Goal: Task Accomplishment & Management: Use online tool/utility

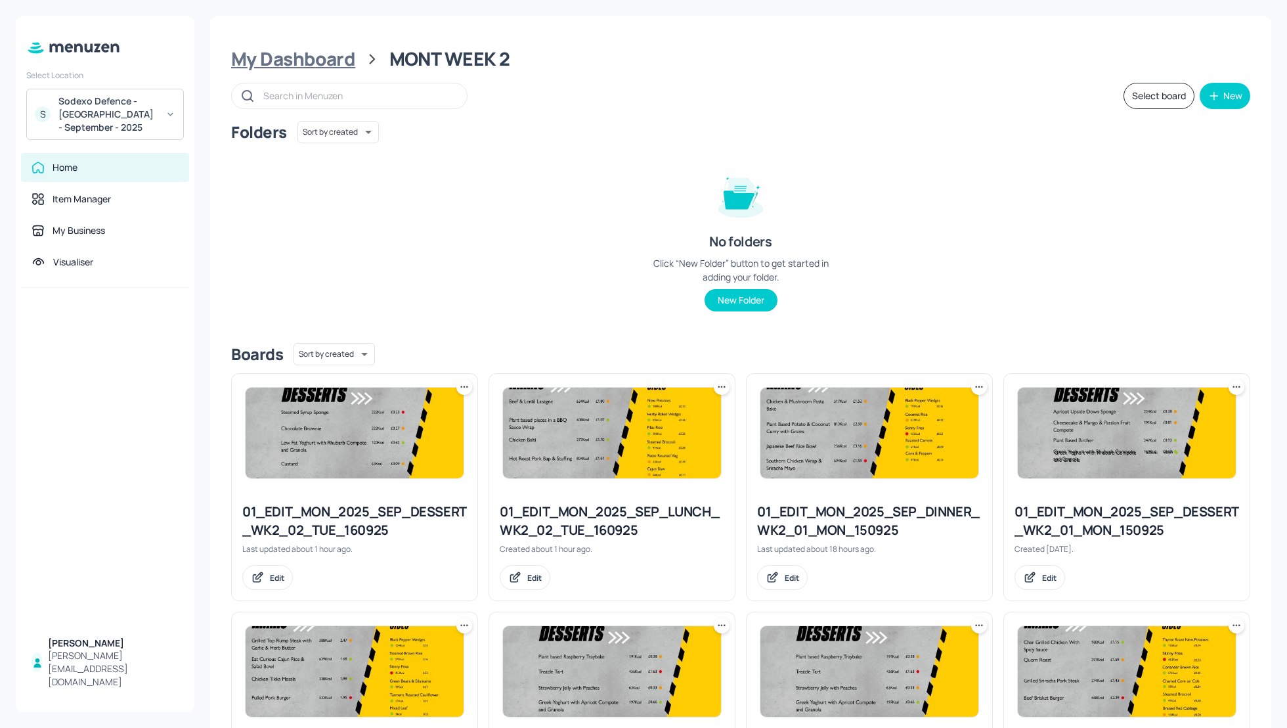
click at [307, 61] on div "My Dashboard" at bounding box center [293, 59] width 124 height 24
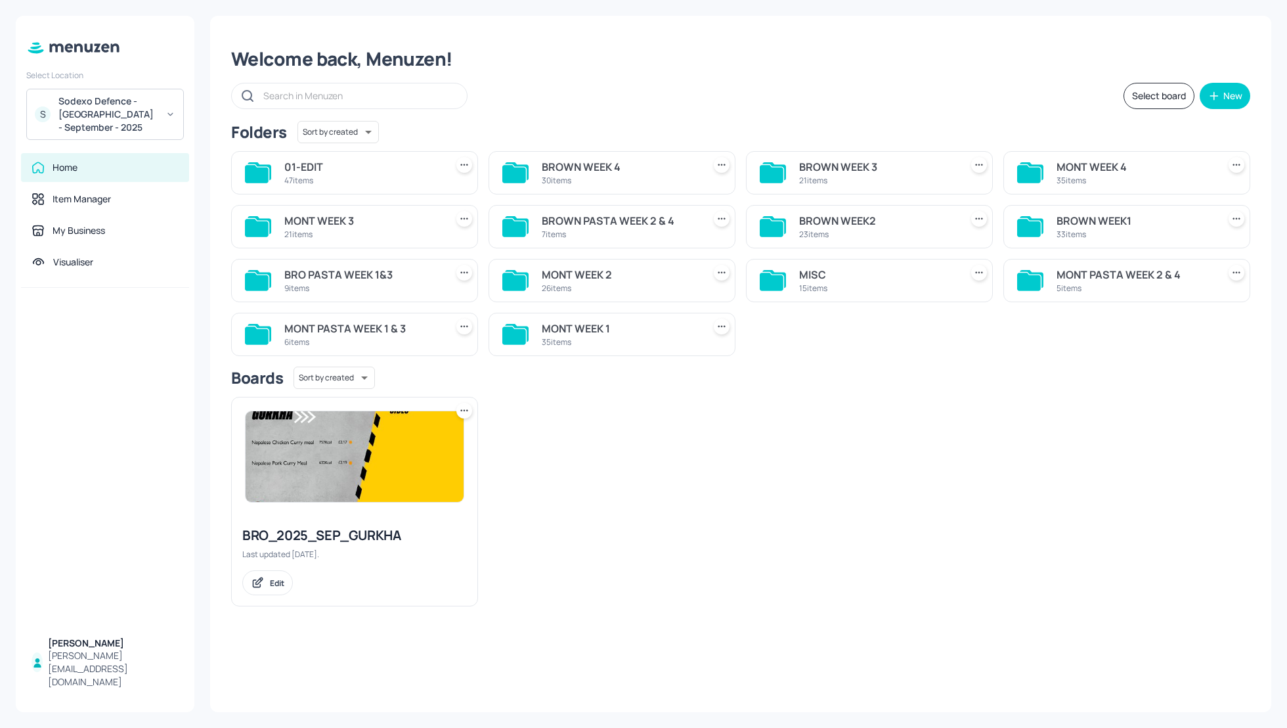
click at [823, 218] on div "BROWN WEEK2" at bounding box center [877, 221] width 156 height 16
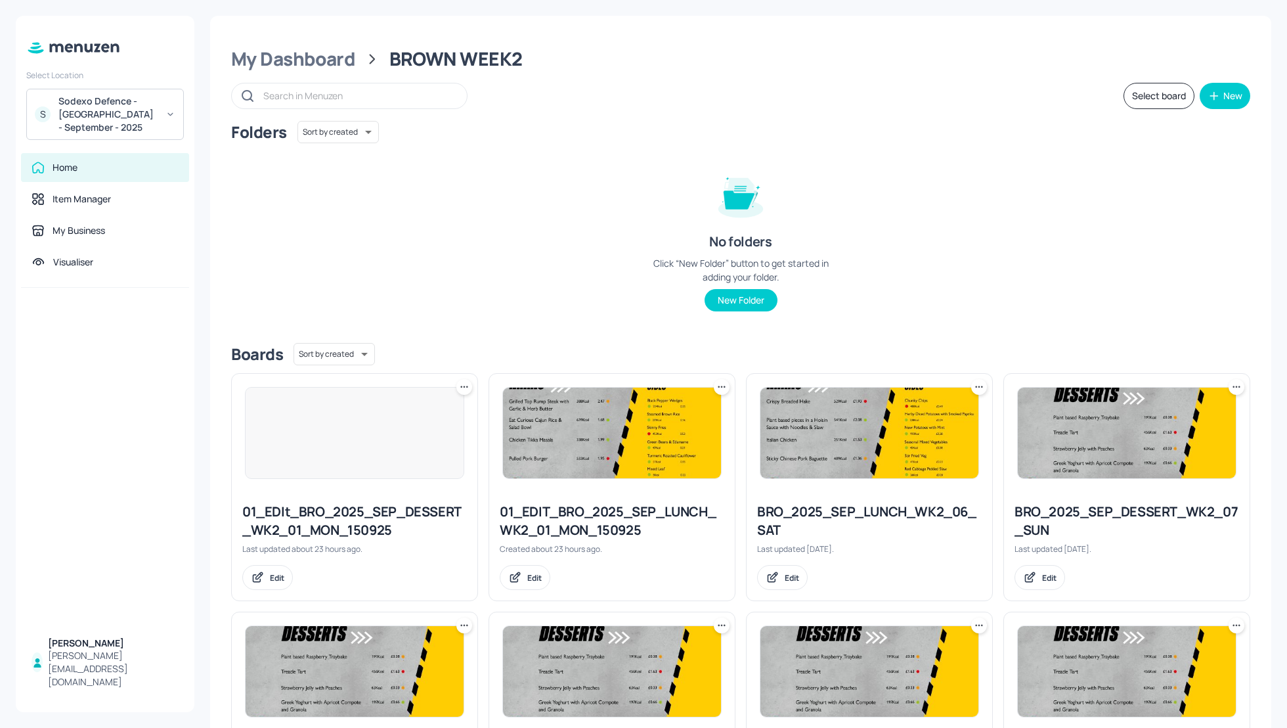
click at [1005, 205] on div "Folders Sort by created id ​ No folders Click “New Folder” button to get starte…" at bounding box center [740, 226] width 1019 height 211
click at [1055, 218] on div "Folders Sort by created id ​ No folders Click “New Folder” button to get starte…" at bounding box center [740, 226] width 1019 height 211
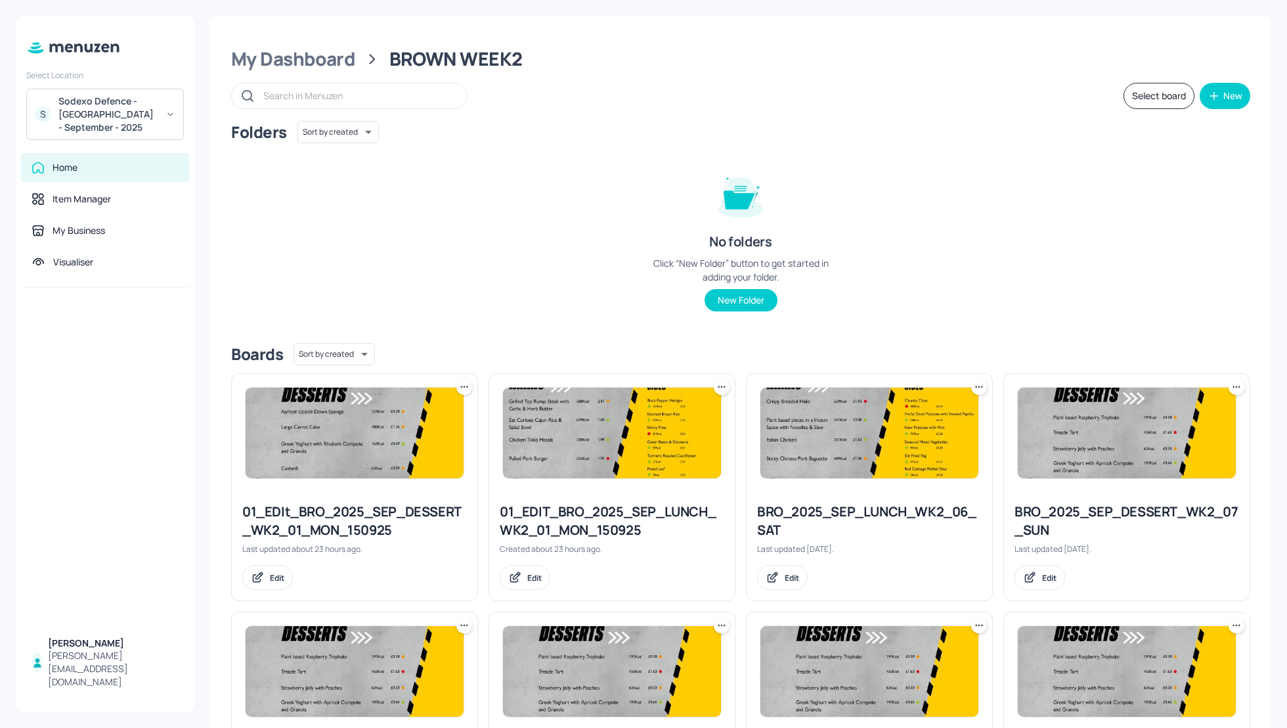
click at [1066, 218] on div "Folders Sort by created id ​ No folders Click “New Folder” button to get starte…" at bounding box center [740, 226] width 1019 height 211
click at [548, 155] on div "Folders Sort by created id ​ No folders Click “New Folder” button to get starte…" at bounding box center [740, 226] width 1019 height 211
click at [580, 166] on div "Folders Sort by created id ​ No folders Click “New Folder” button to get starte…" at bounding box center [740, 226] width 1019 height 211
click at [959, 190] on div "Folders Sort by created id ​ No folders Click “New Folder” button to get starte…" at bounding box center [740, 226] width 1019 height 211
click at [993, 210] on div "Folders Sort by created id ​ No folders Click “New Folder” button to get starte…" at bounding box center [740, 226] width 1019 height 211
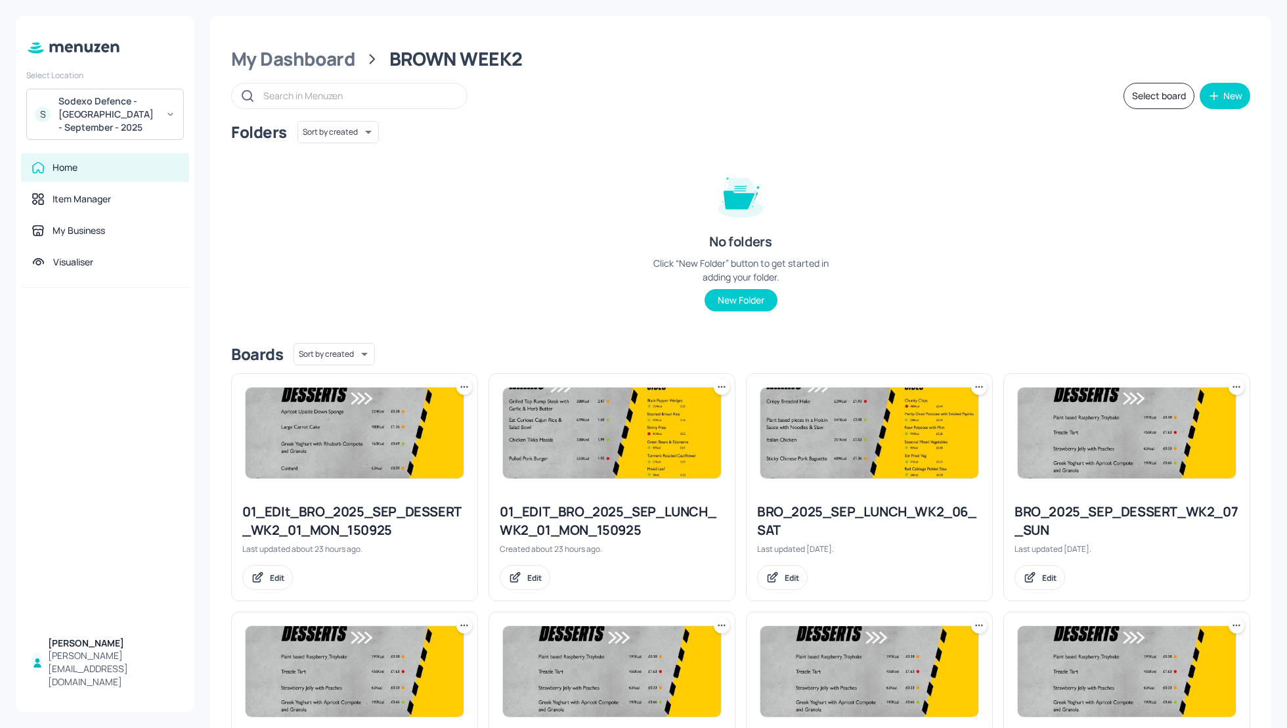
click at [1011, 213] on div "Folders Sort by created id ​ No folders Click “New Folder” button to get starte…" at bounding box center [740, 226] width 1019 height 211
click at [1125, 228] on div "Folders Sort by created id ​ No folders Click “New Folder” button to get starte…" at bounding box center [740, 226] width 1019 height 211
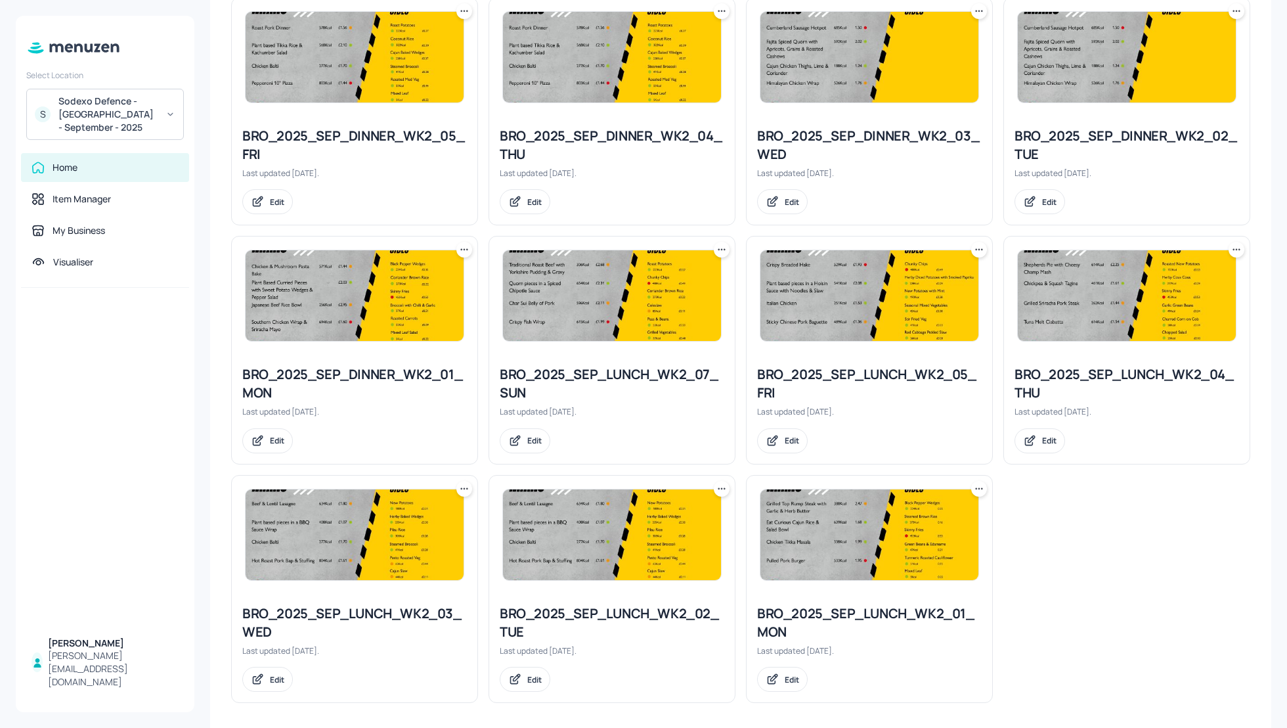
scroll to position [1093, 0]
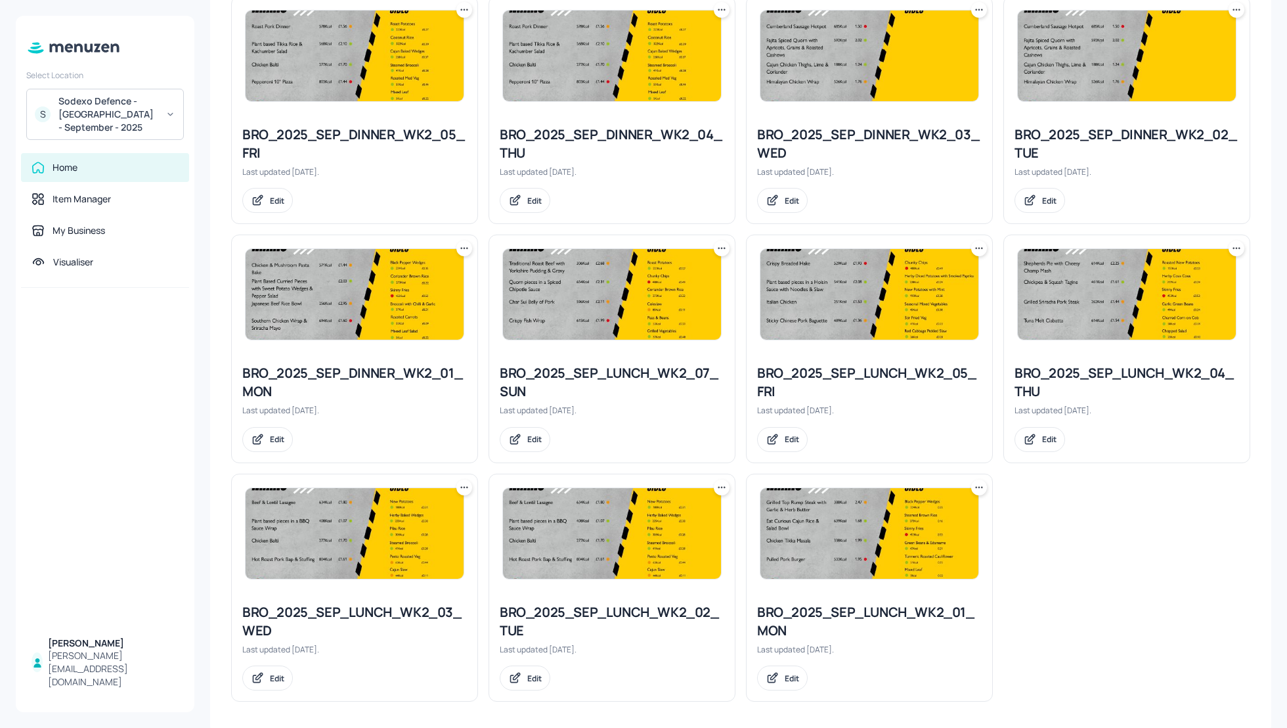
click at [716, 484] on icon at bounding box center [721, 487] width 13 height 13
click at [650, 530] on p "Duplicate" at bounding box center [654, 532] width 35 height 12
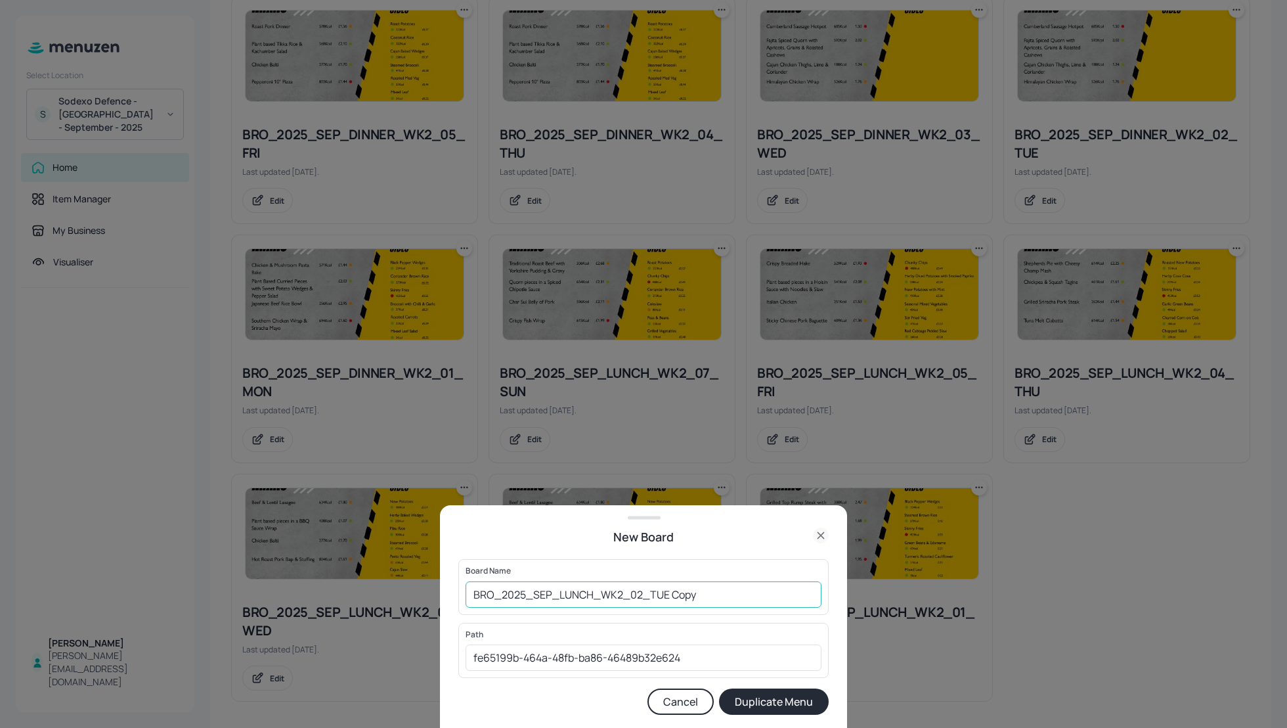
click at [469, 597] on input "BRO_2025_SEP_LUNCH_WK2_02_TUE Copy" at bounding box center [644, 594] width 356 height 26
click at [743, 592] on input "01_EDIT_BRO_2025_SEP_LUNCH_WK2_02_TUE Copy" at bounding box center [644, 594] width 356 height 26
type input "01_EDIT_BRO_2025_SEP_LUNCH_WK2_02_TUE_160925"
click at [804, 712] on button "Duplicate Menu" at bounding box center [774, 701] width 110 height 26
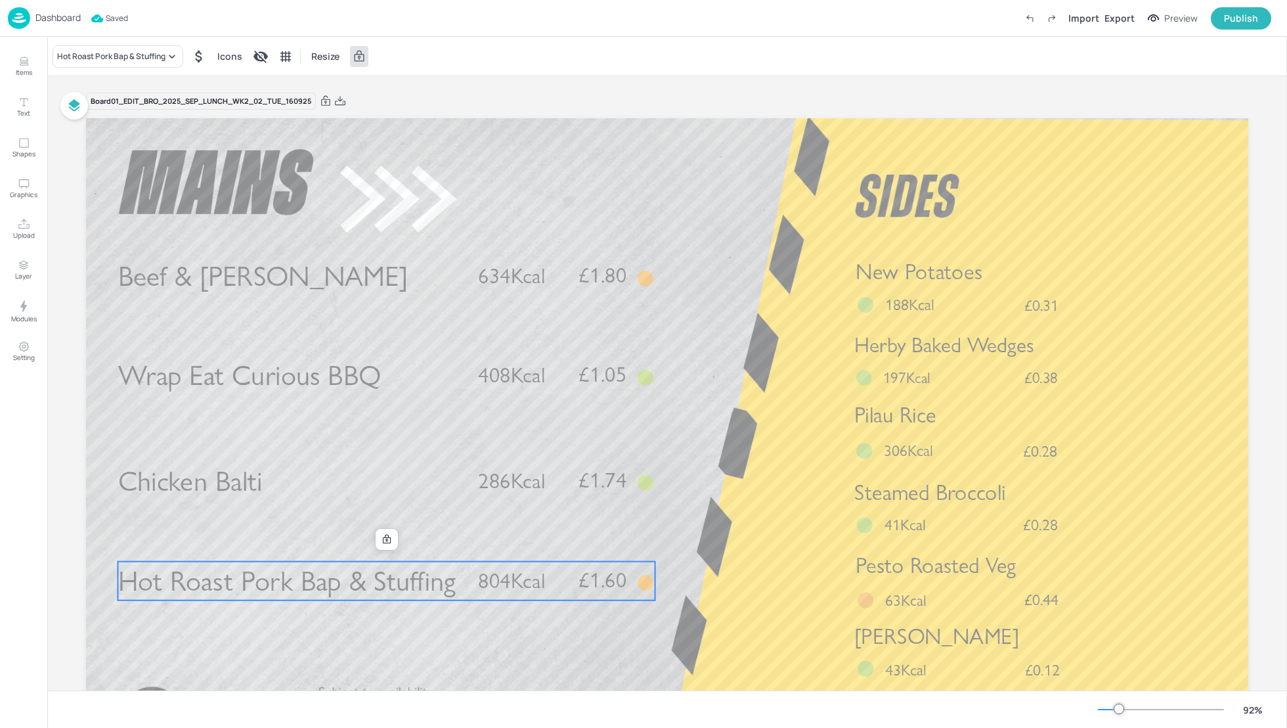
click at [347, 563] on span "Hot Roast Pork Bap & Stuffing" at bounding box center [286, 580] width 337 height 34
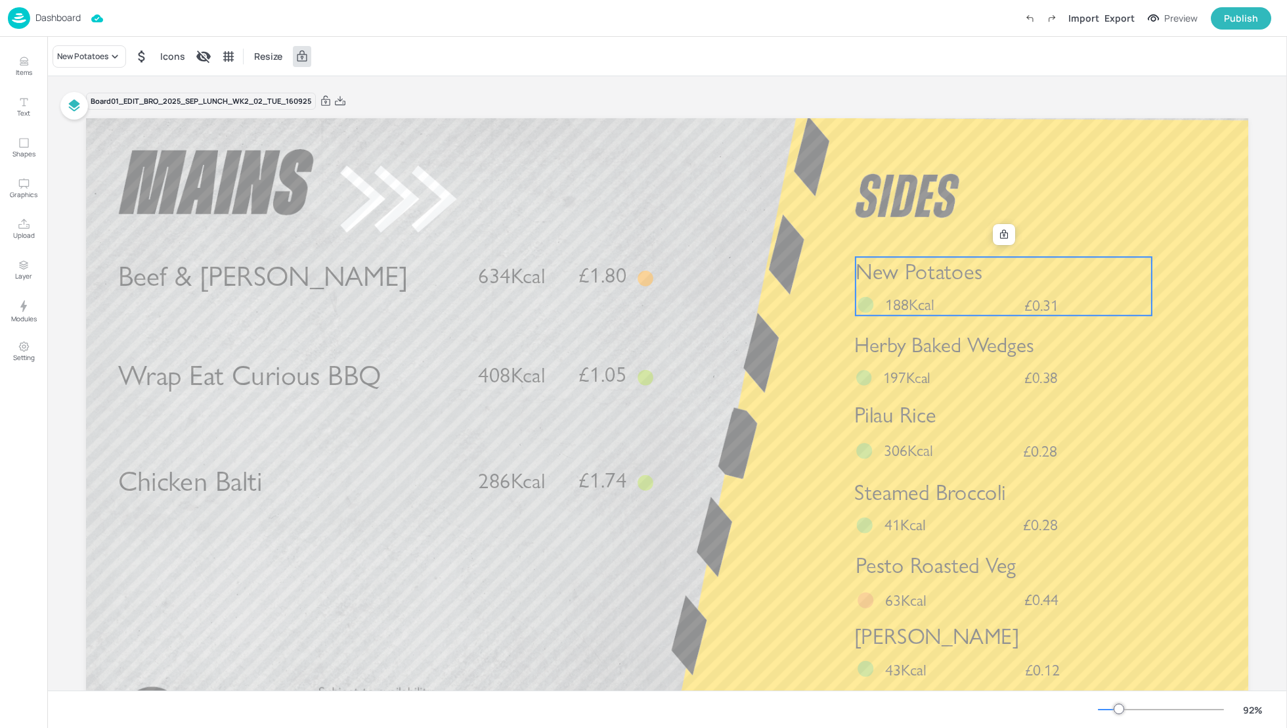
click at [944, 297] on p "188Kcal" at bounding box center [916, 305] width 62 height 22
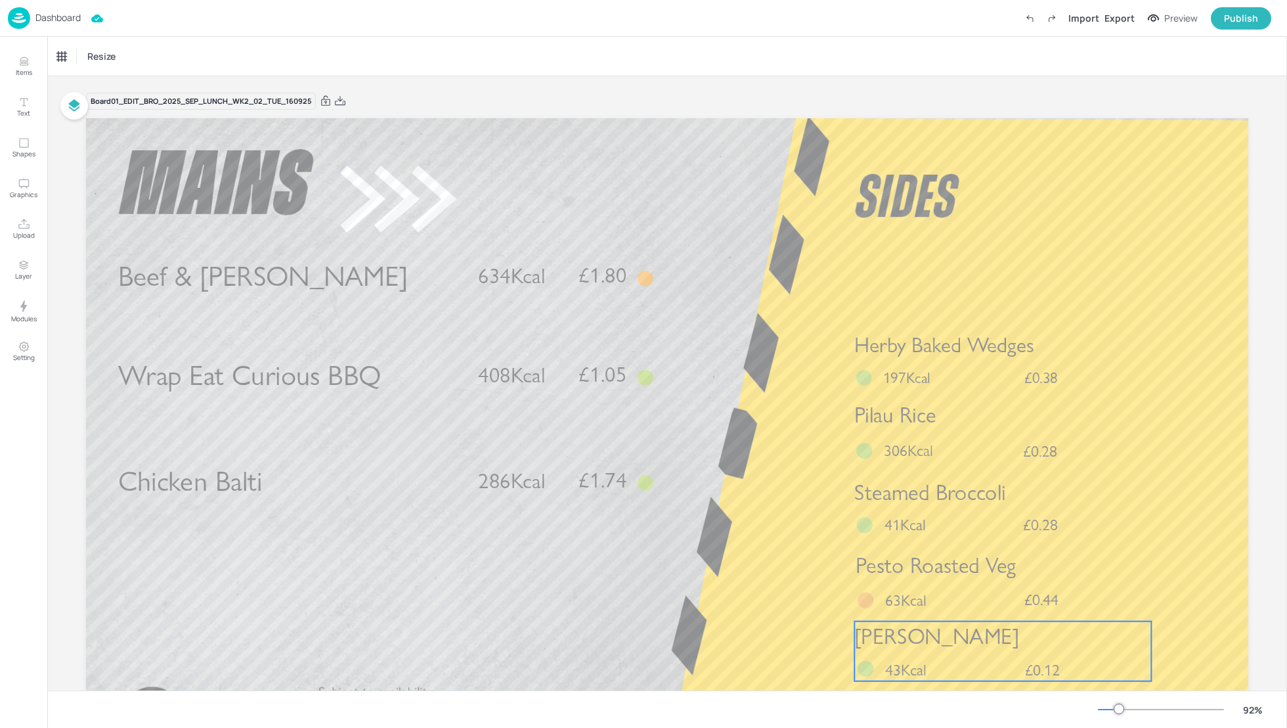
click at [959, 657] on div "[PERSON_NAME] £0.12 43Kcal" at bounding box center [1002, 651] width 297 height 60
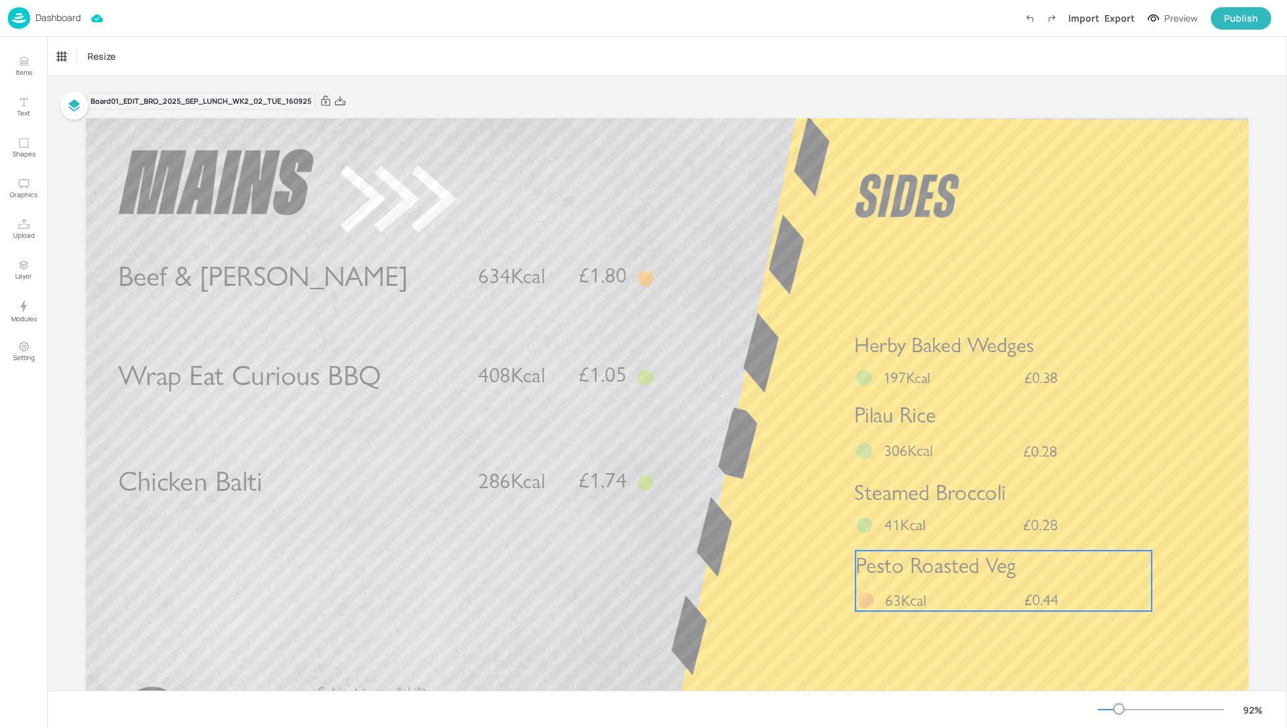
click at [933, 595] on p "63Kcal" at bounding box center [916, 600] width 62 height 22
click at [1001, 521] on div at bounding box center [1003, 527] width 17 height 17
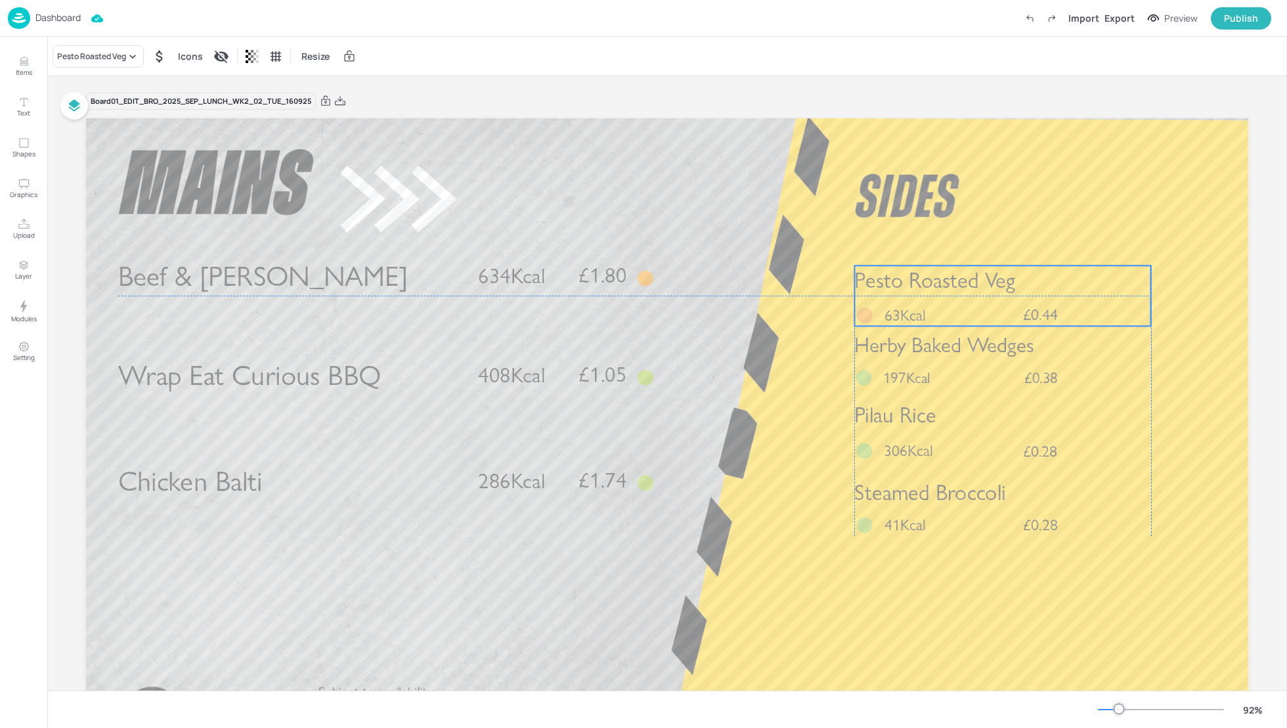
drag, startPoint x: 994, startPoint y: 578, endPoint x: 991, endPoint y: 293, distance: 285.0
click at [991, 293] on span "Pesto Roasted Veg" at bounding box center [934, 280] width 160 height 26
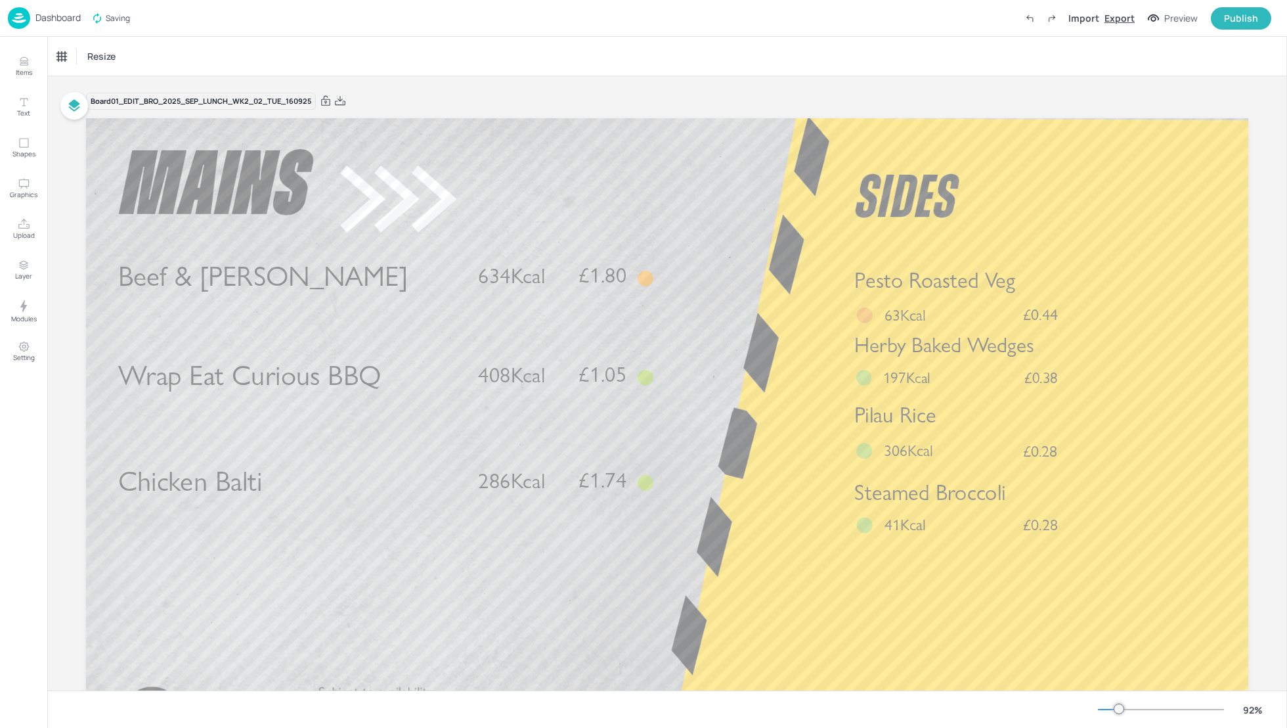
click at [1129, 14] on div "Export" at bounding box center [1119, 18] width 30 height 14
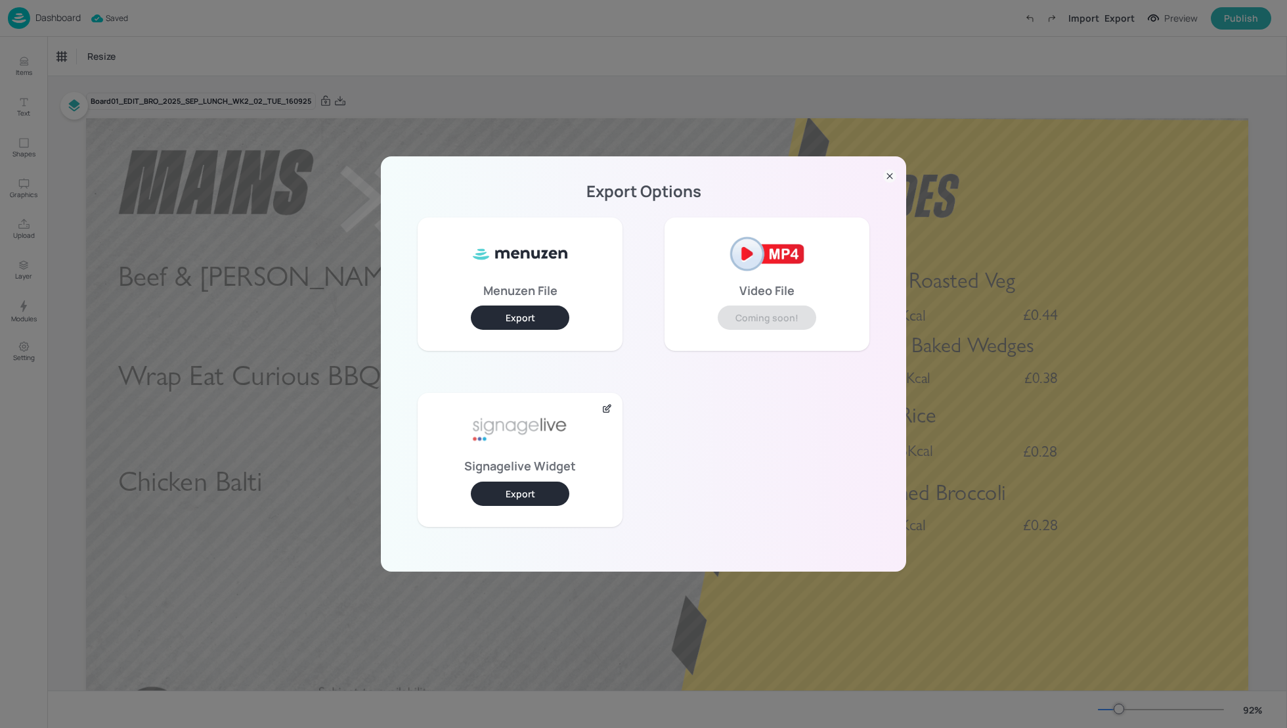
click at [515, 498] on button "Export" at bounding box center [520, 493] width 98 height 24
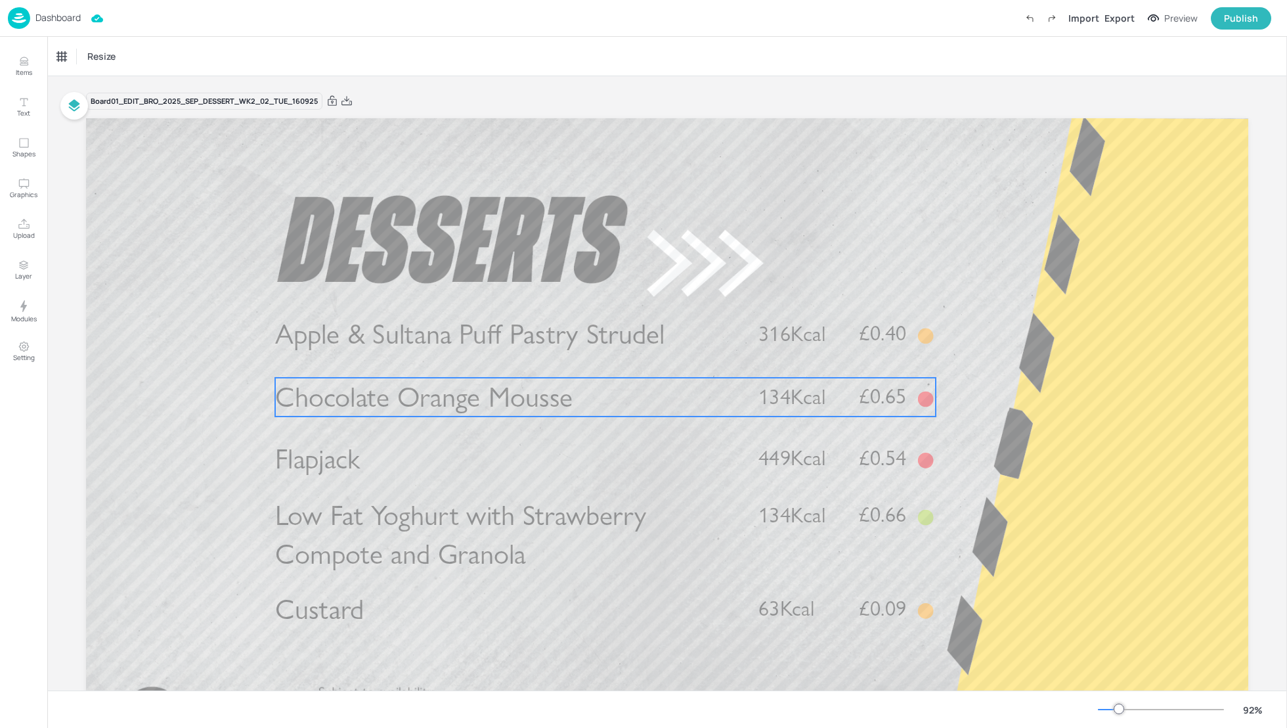
click at [412, 402] on span "Chocolate Orange Mousse" at bounding box center [424, 397] width 298 height 34
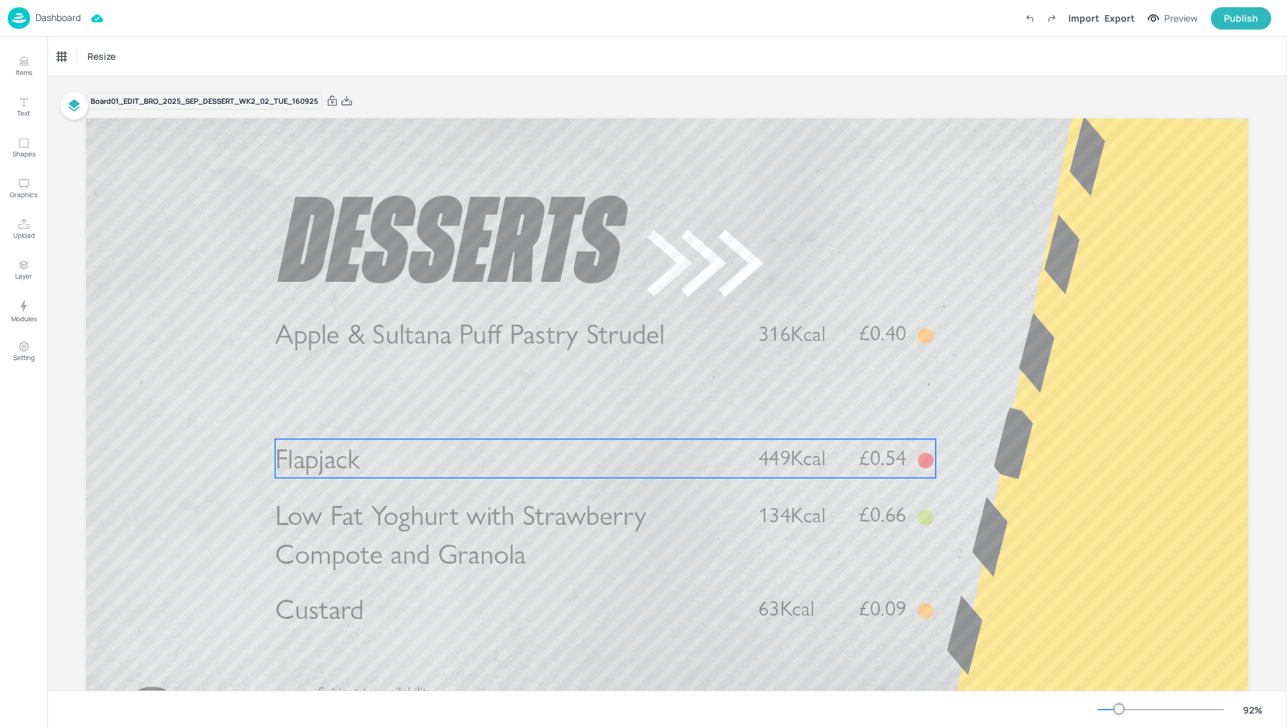
click at [410, 450] on p "Flapjack" at bounding box center [506, 458] width 462 height 39
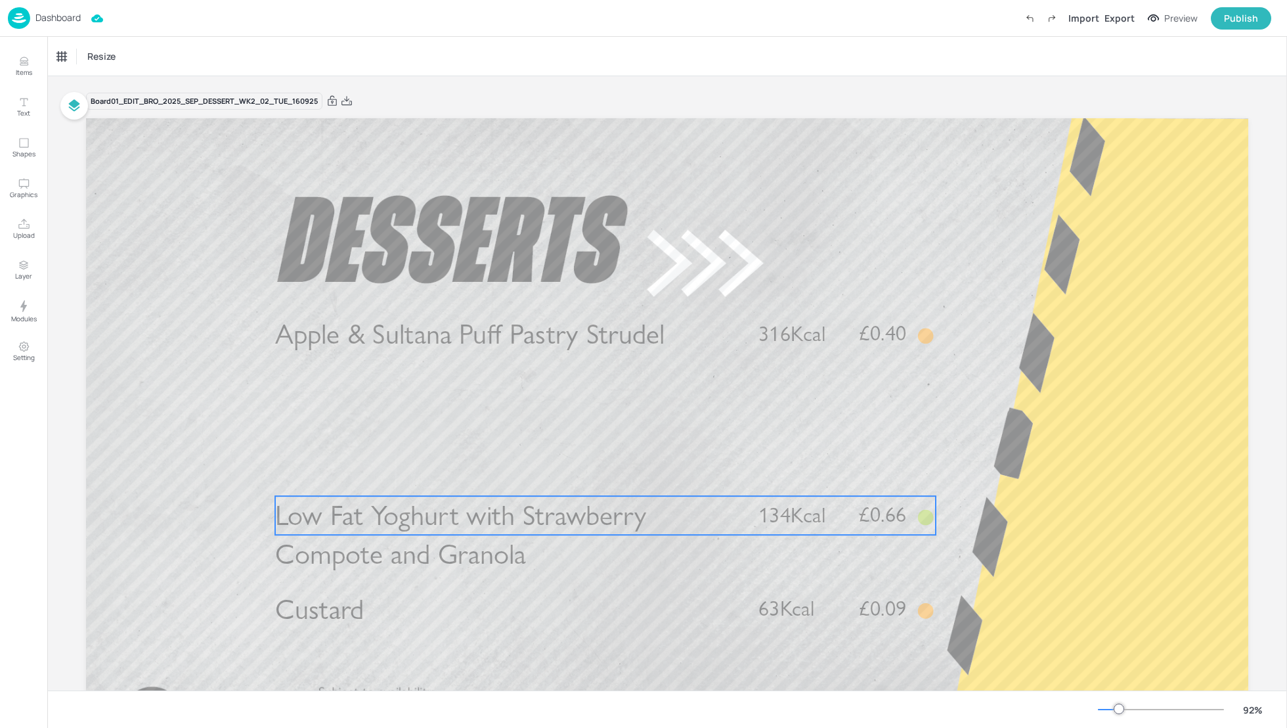
click at [414, 503] on span "Low Fat Yoghurt with Strawberry Compote and Granola" at bounding box center [460, 534] width 371 height 73
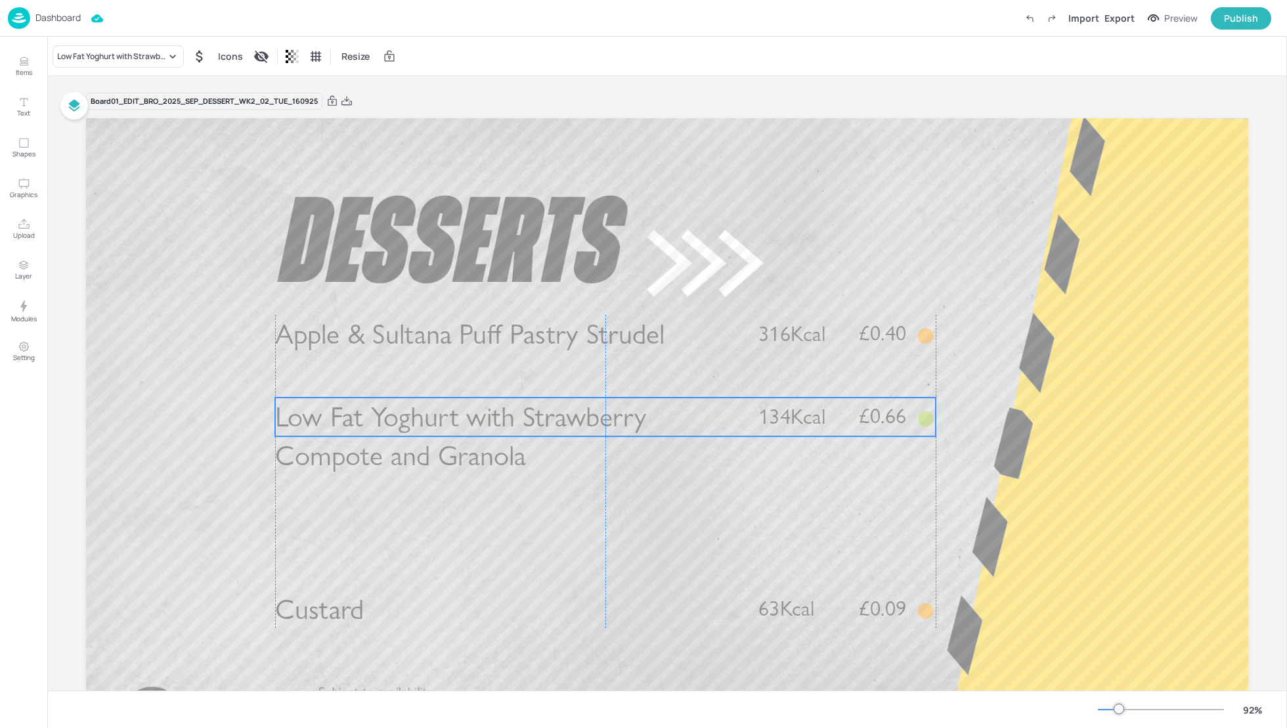
drag, startPoint x: 413, startPoint y: 521, endPoint x: 412, endPoint y: 424, distance: 96.5
click at [412, 422] on span "Low Fat Yoghurt with Strawberry Compote and Granola" at bounding box center [460, 436] width 371 height 73
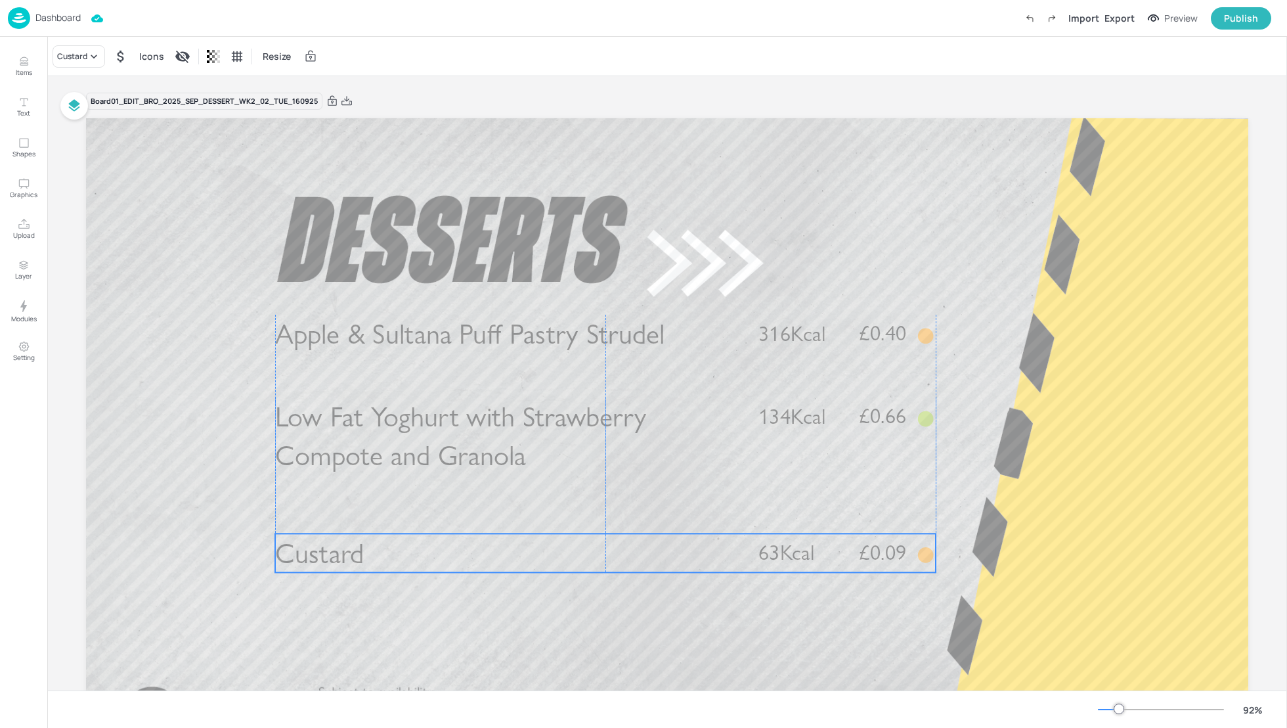
drag, startPoint x: 403, startPoint y: 609, endPoint x: 403, endPoint y: 553, distance: 55.8
click at [403, 553] on p "Custard" at bounding box center [506, 552] width 462 height 39
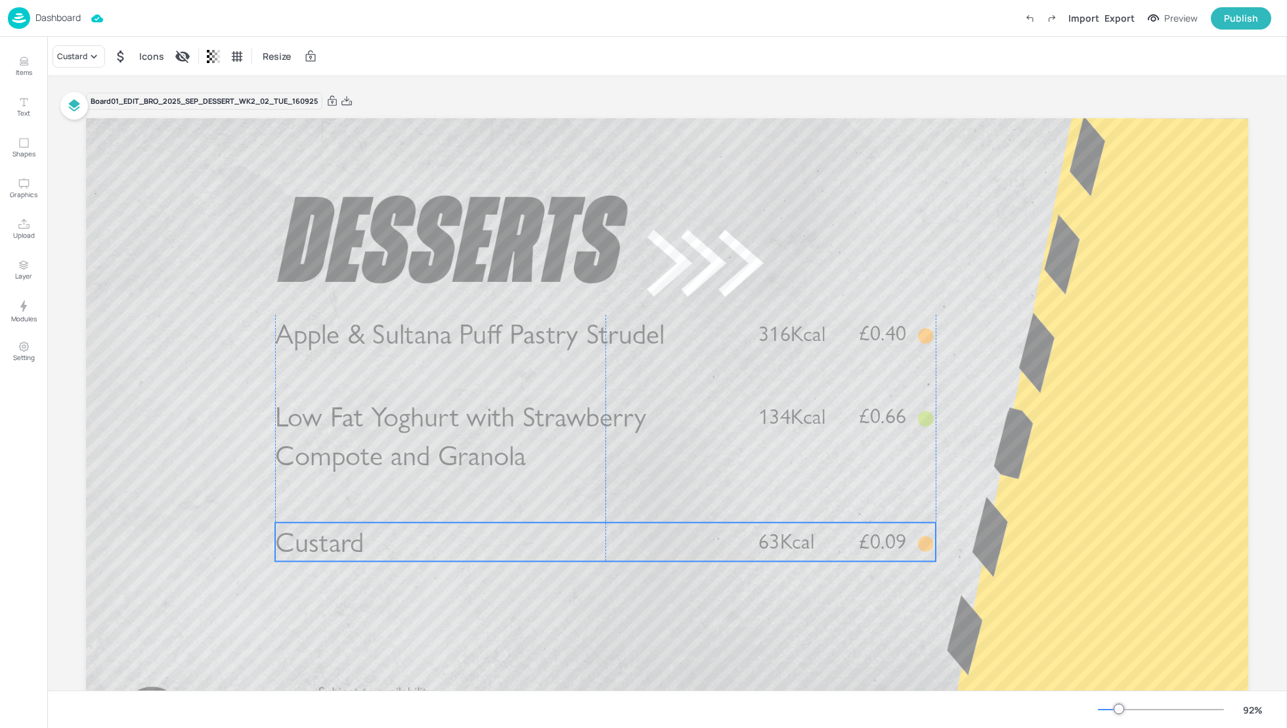
drag, startPoint x: 741, startPoint y: 543, endPoint x: 741, endPoint y: 531, distance: 11.8
click at [741, 531] on div "Custard £0.09 63Kcal" at bounding box center [605, 541] width 661 height 39
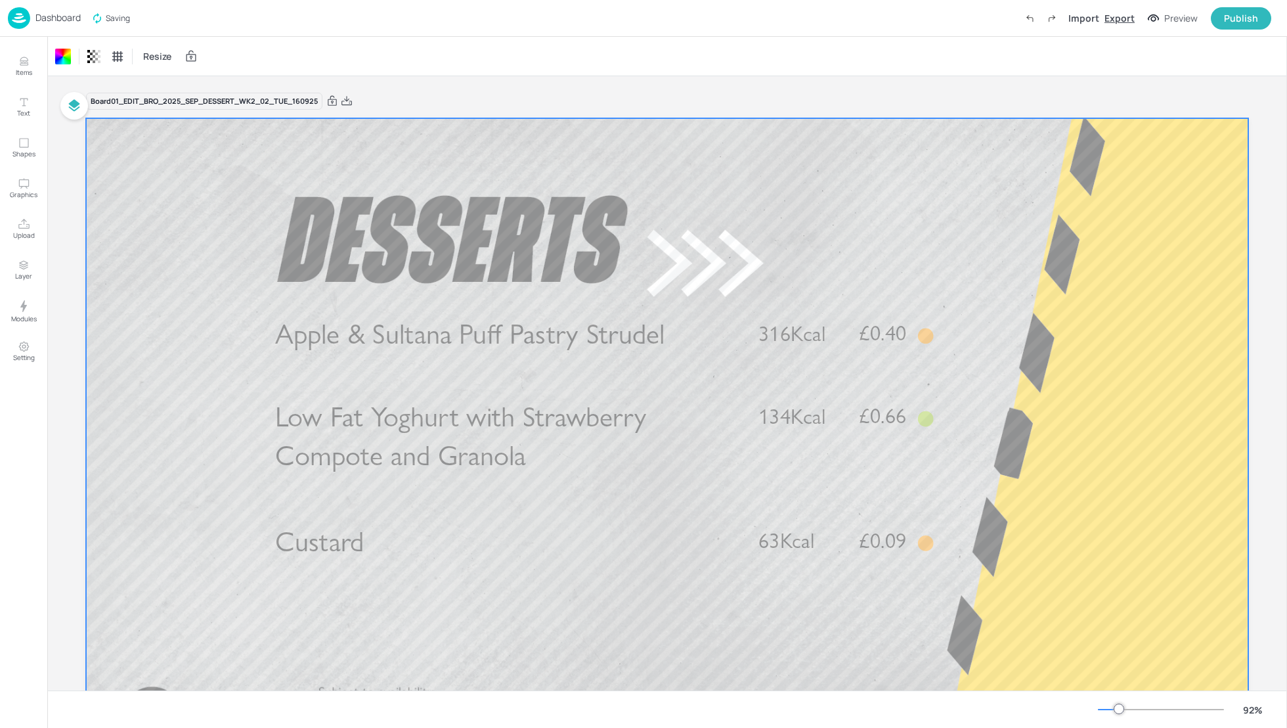
click at [1120, 20] on div "Export" at bounding box center [1119, 18] width 30 height 14
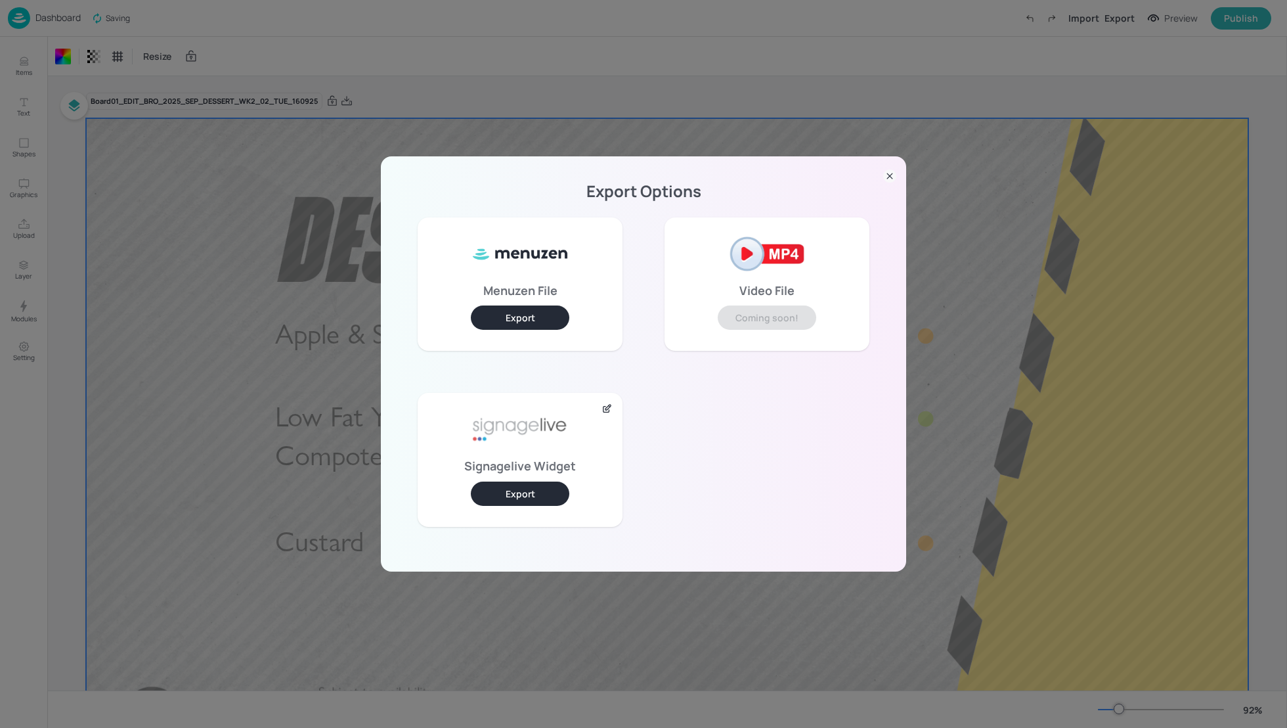
click at [536, 490] on button "Export" at bounding box center [520, 493] width 98 height 24
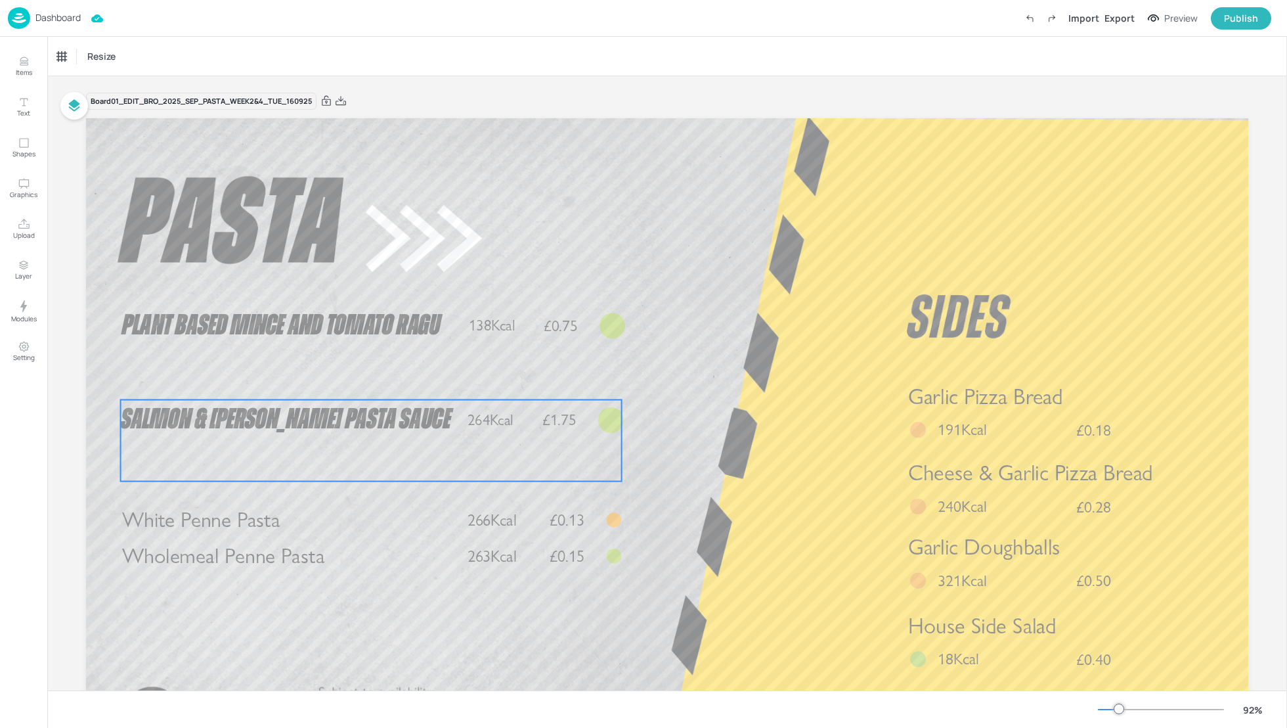
click at [349, 416] on p "Salmon & Dill Pasta Sauce" at bounding box center [290, 419] width 338 height 41
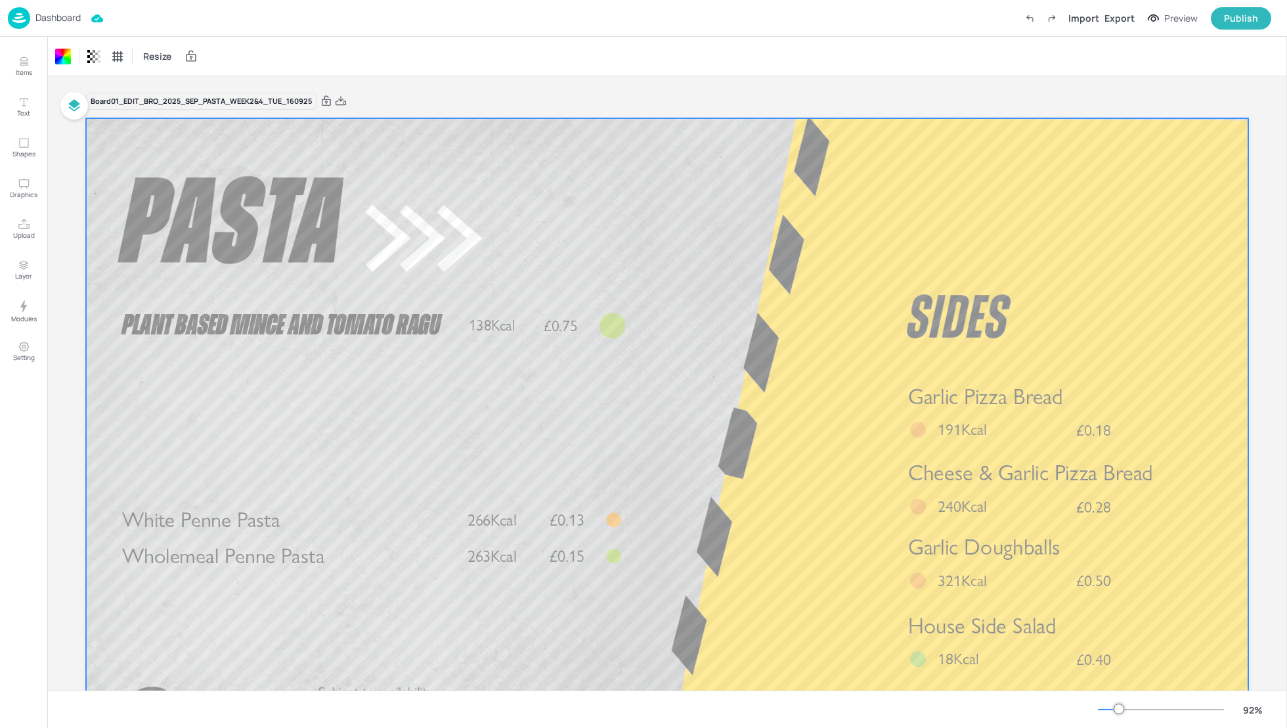
click at [738, 381] on div at bounding box center [667, 445] width 1162 height 654
click at [1116, 16] on div "Export" at bounding box center [1119, 18] width 30 height 14
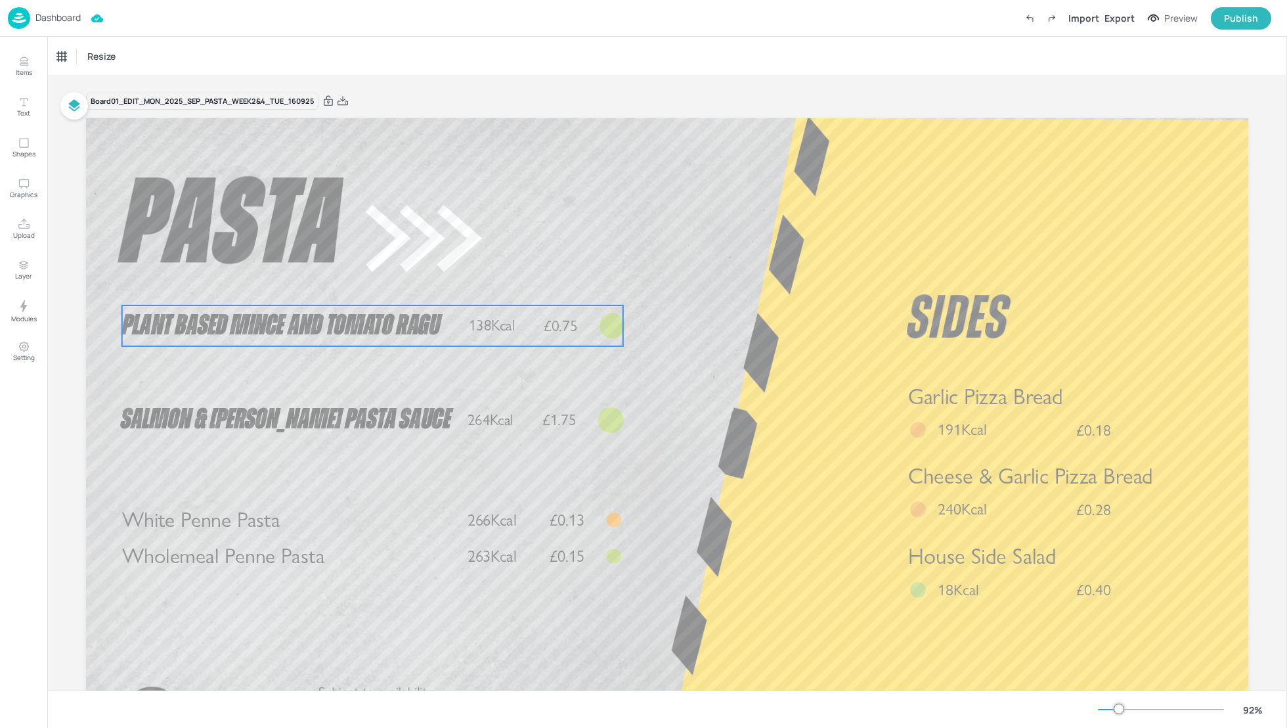
click at [256, 332] on span "Plant Based Mince and Tomato Ragu" at bounding box center [281, 325] width 318 height 29
click at [91, 53] on div "Plant Based Mince and Tomato Ragu" at bounding box center [111, 57] width 109 height 12
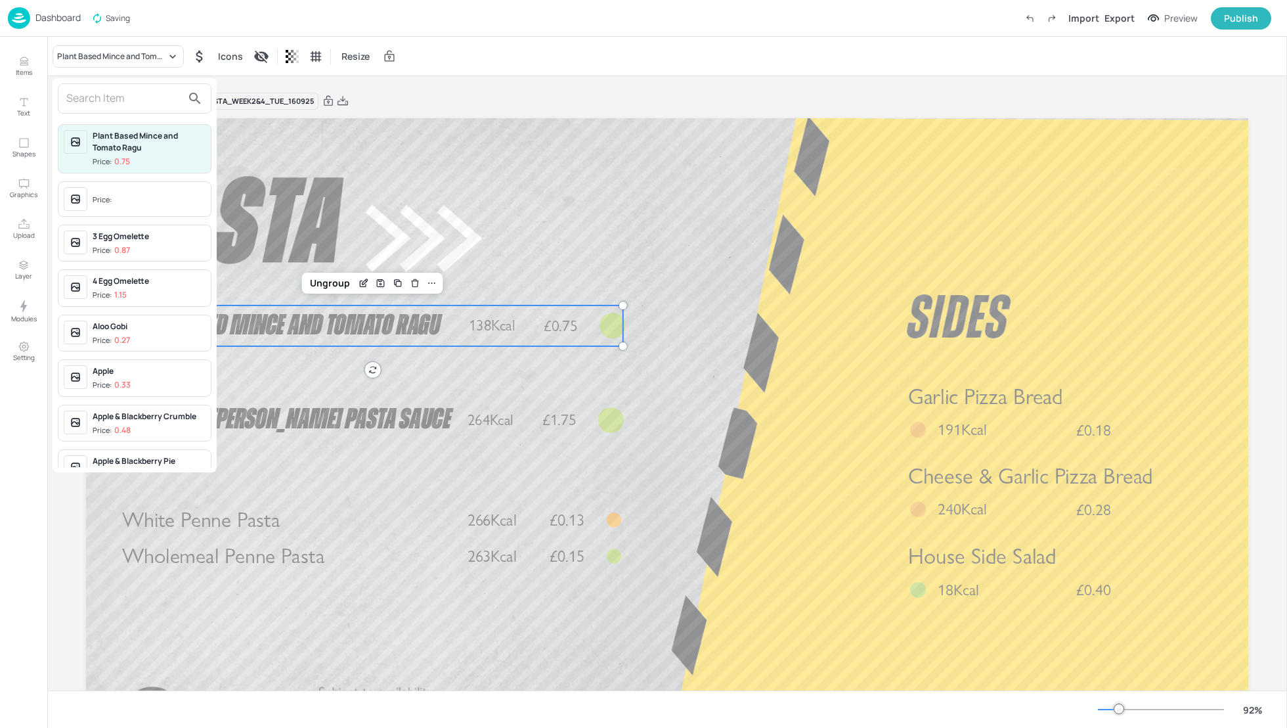
click at [108, 97] on input "text" at bounding box center [124, 98] width 116 height 21
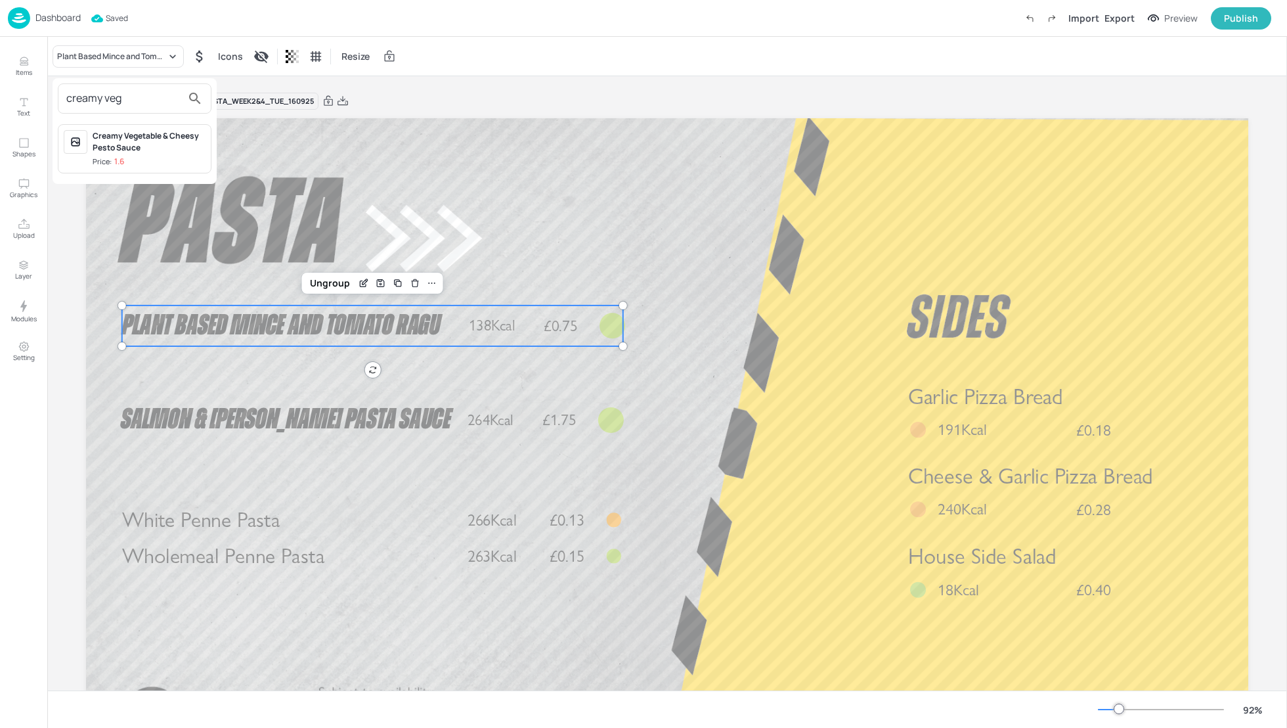
type input "creamy veg"
click at [162, 148] on div "Creamy Vegetable & Cheesy Pesto Sauce" at bounding box center [149, 142] width 113 height 24
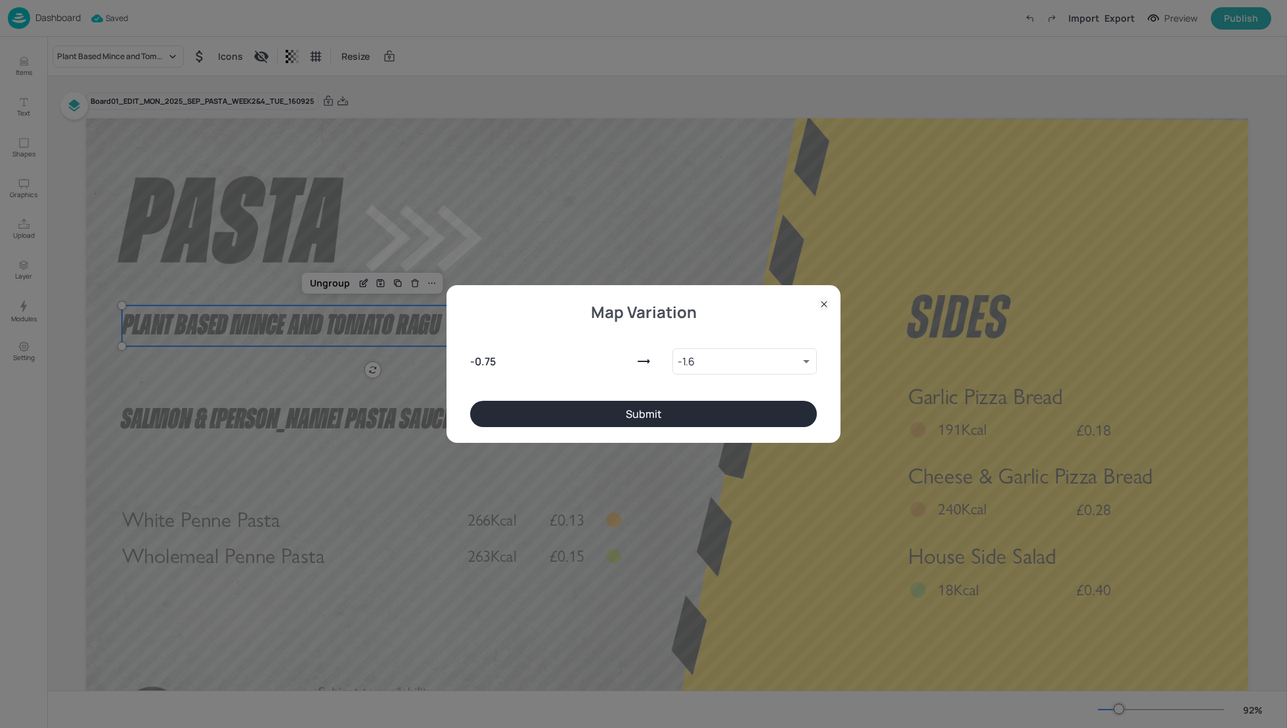
click at [673, 414] on button "Submit" at bounding box center [643, 414] width 347 height 26
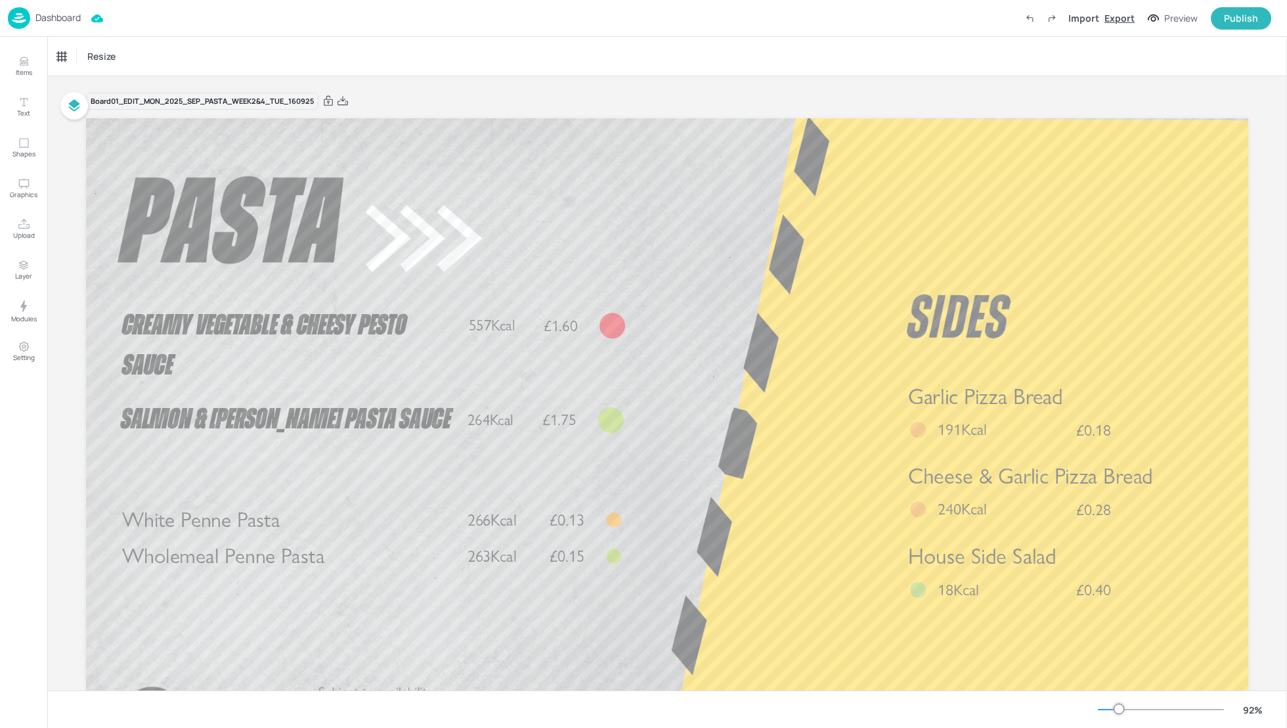
click at [1126, 18] on div "Export" at bounding box center [1119, 18] width 30 height 14
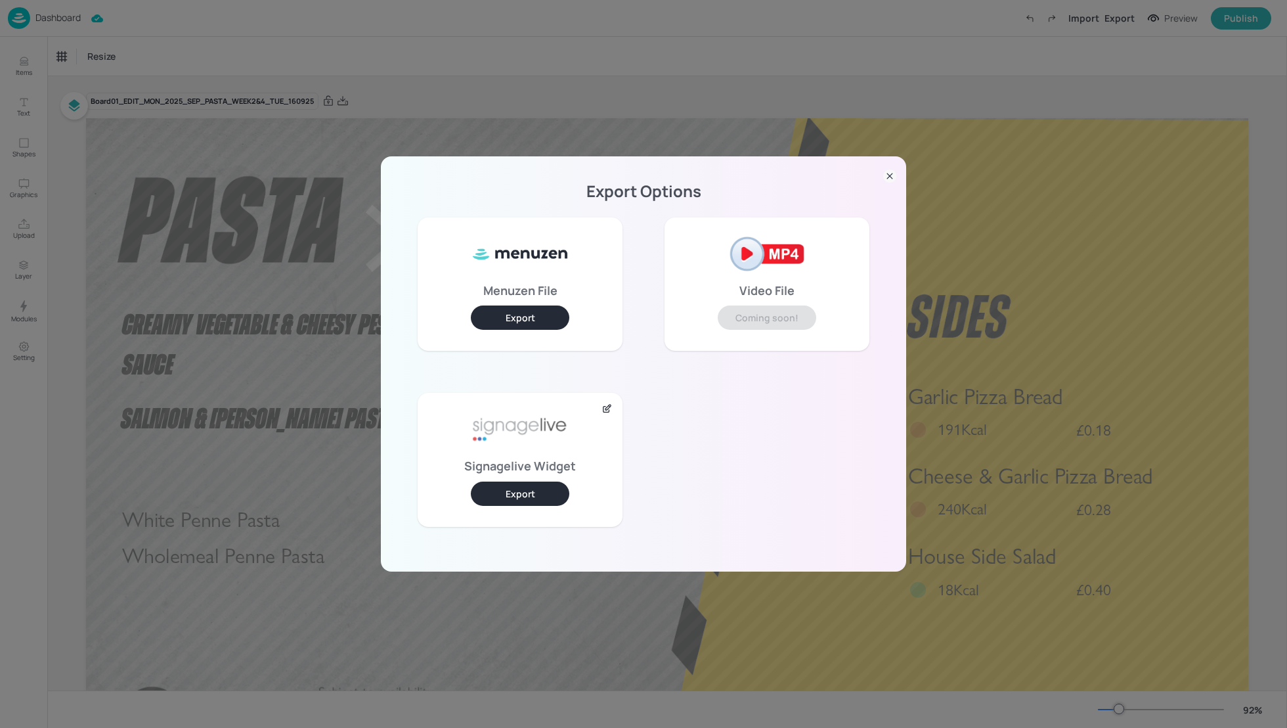
click at [540, 498] on button "Export" at bounding box center [520, 493] width 98 height 24
